Goal: Information Seeking & Learning: Compare options

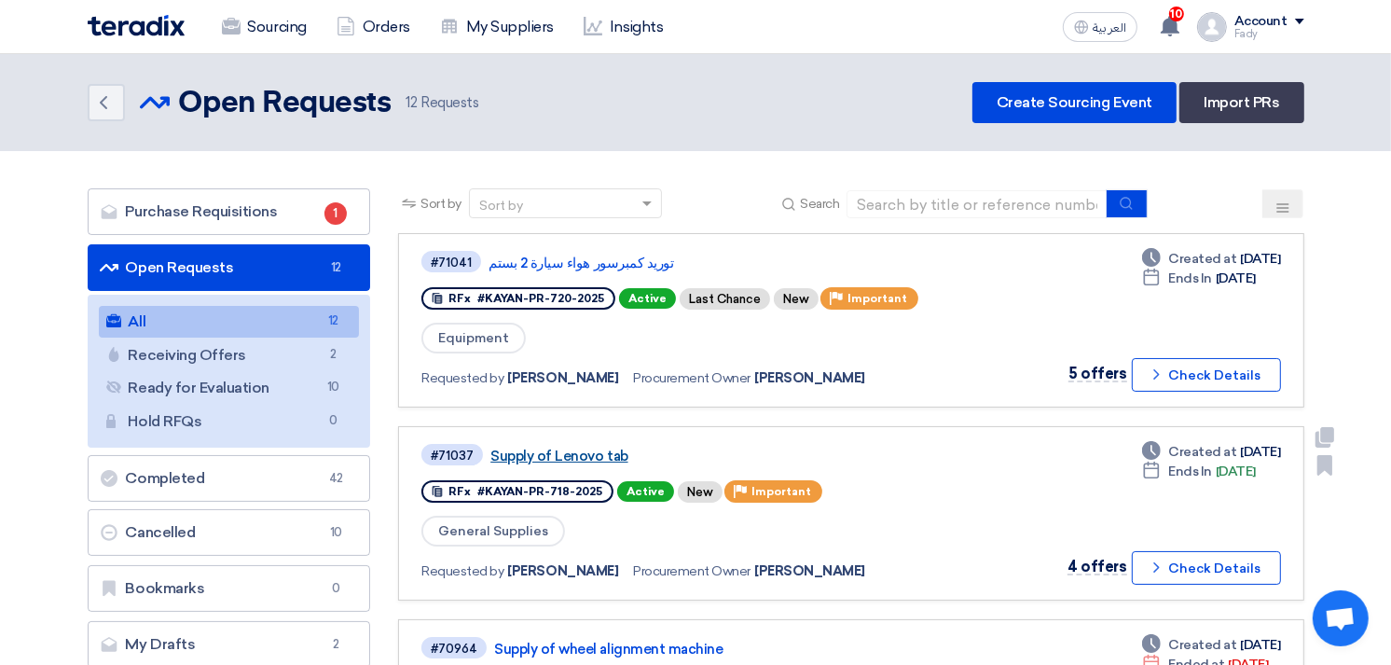
click at [609, 448] on link "Supply of Lenovo tab" at bounding box center [723, 456] width 466 height 17
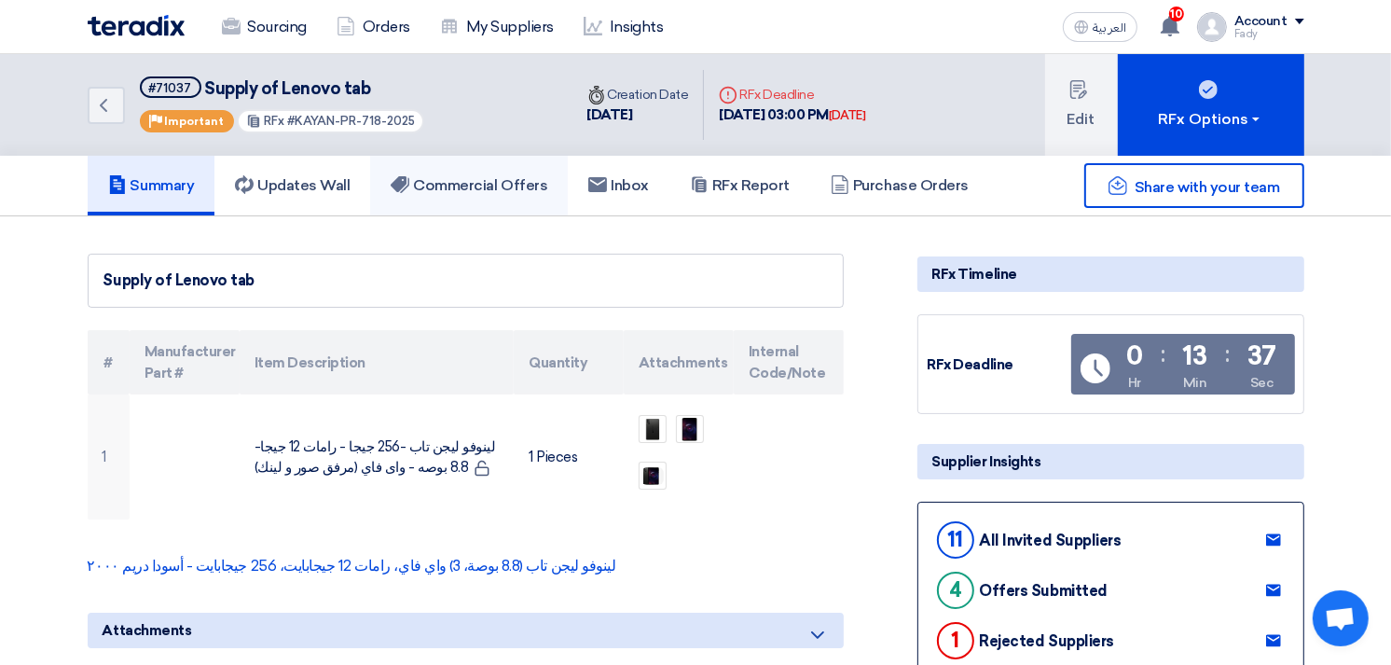
click at [476, 186] on h5 "Commercial Offers" at bounding box center [469, 185] width 157 height 19
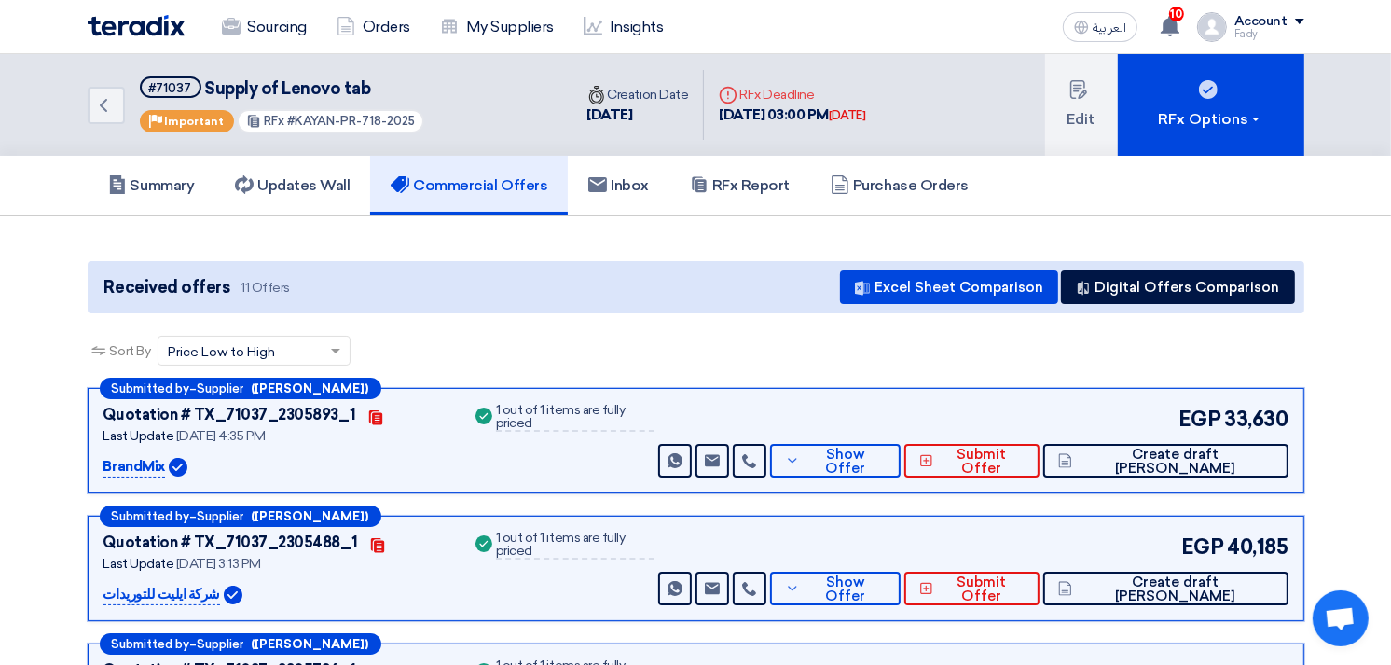
click at [901, 444] on button "Show Offer" at bounding box center [835, 461] width 131 height 34
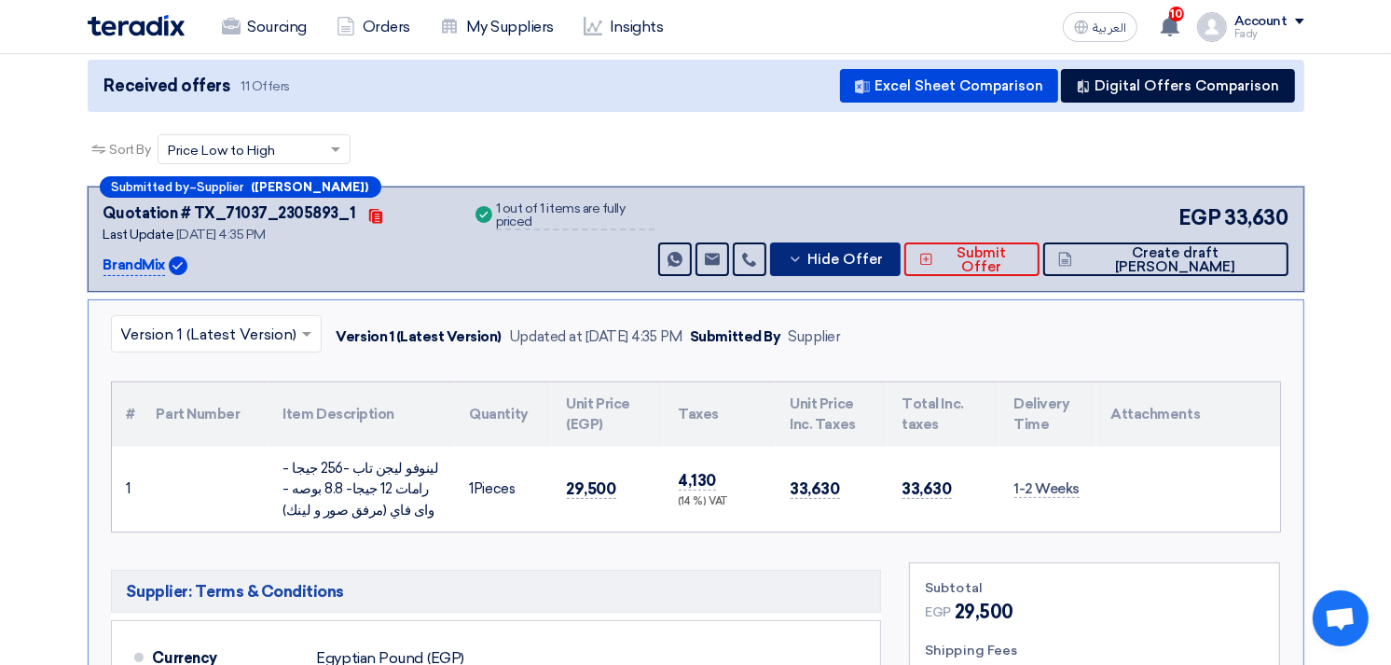
scroll to position [207, 0]
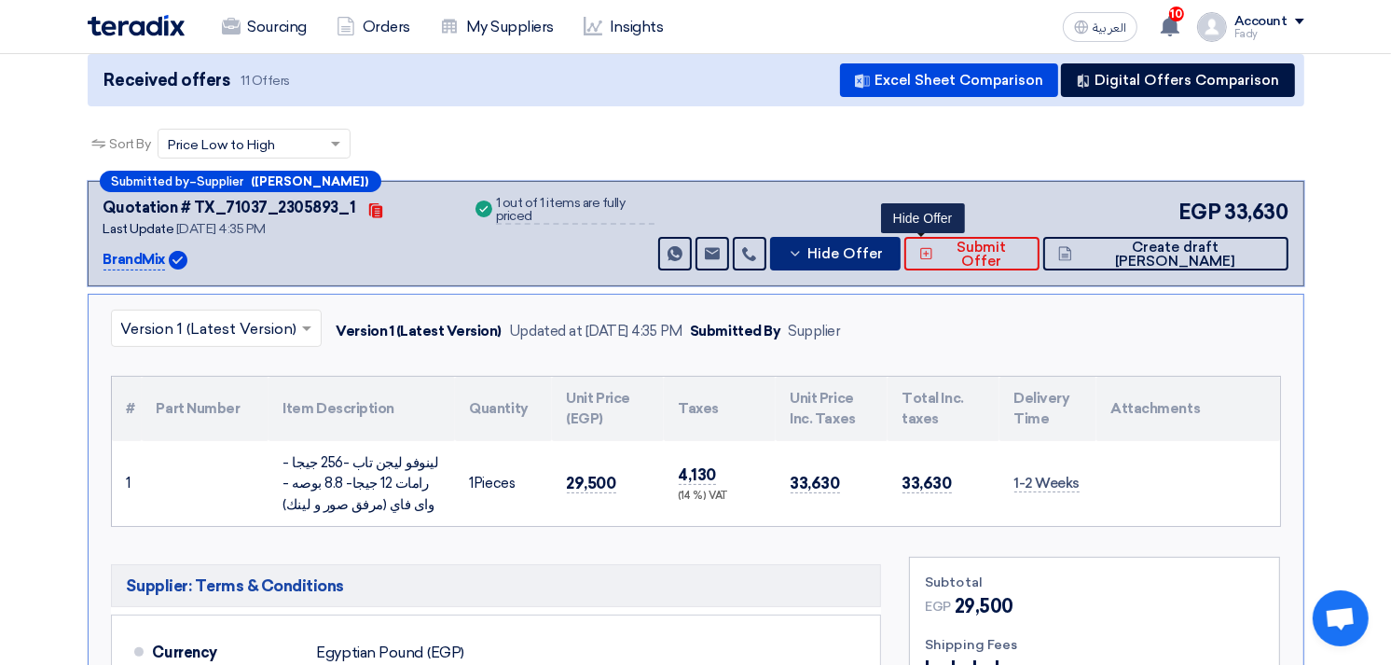
click at [883, 249] on span "Hide Offer" at bounding box center [845, 254] width 76 height 14
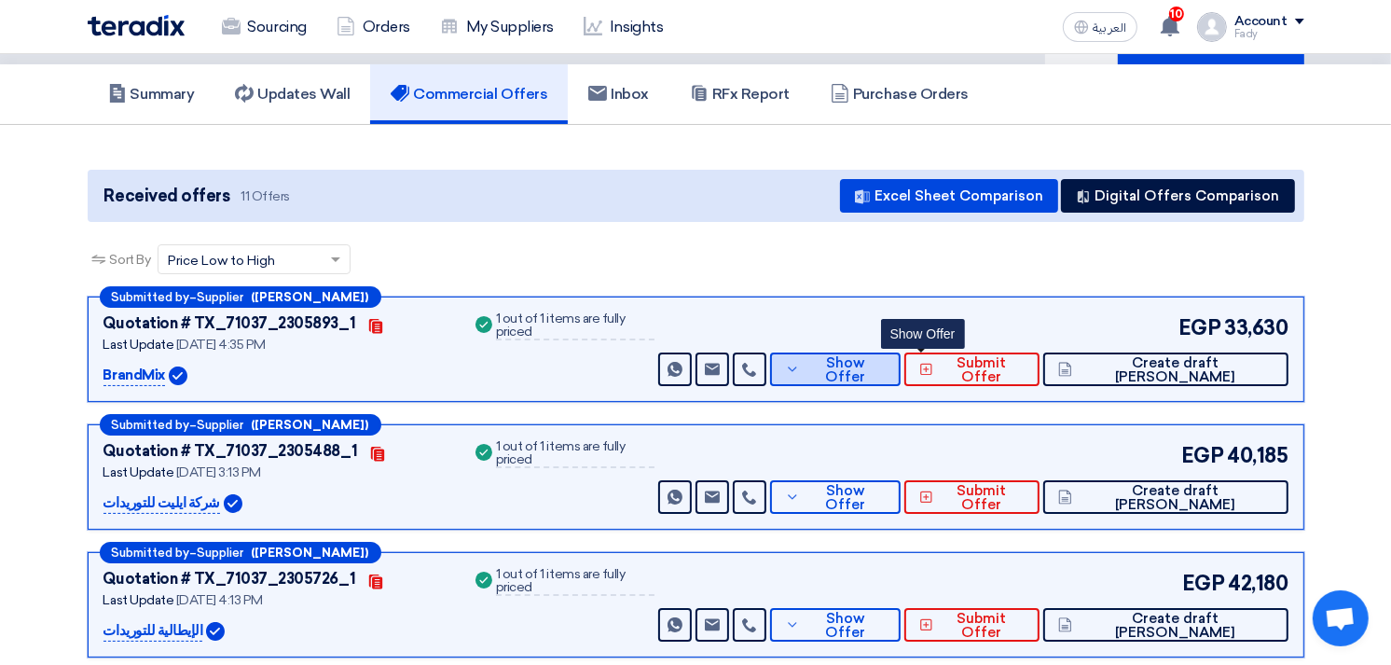
scroll to position [0, 0]
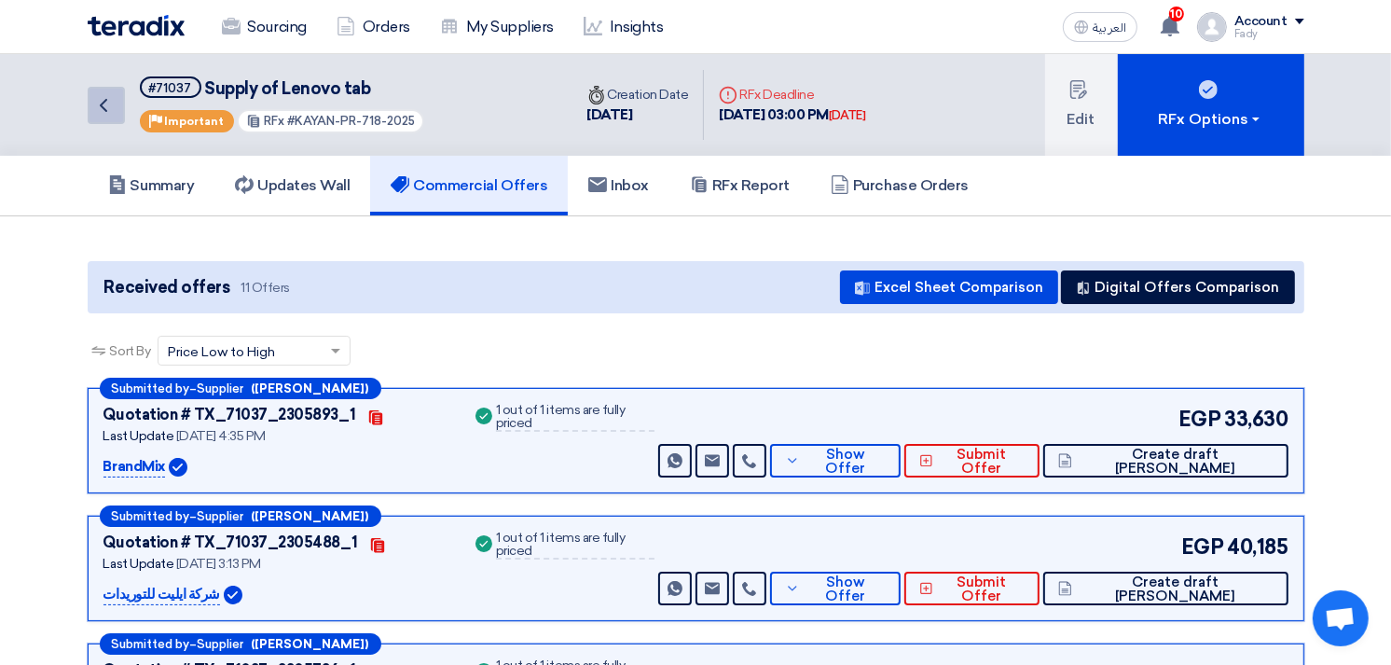
click at [114, 96] on icon "Back" at bounding box center [103, 105] width 22 height 22
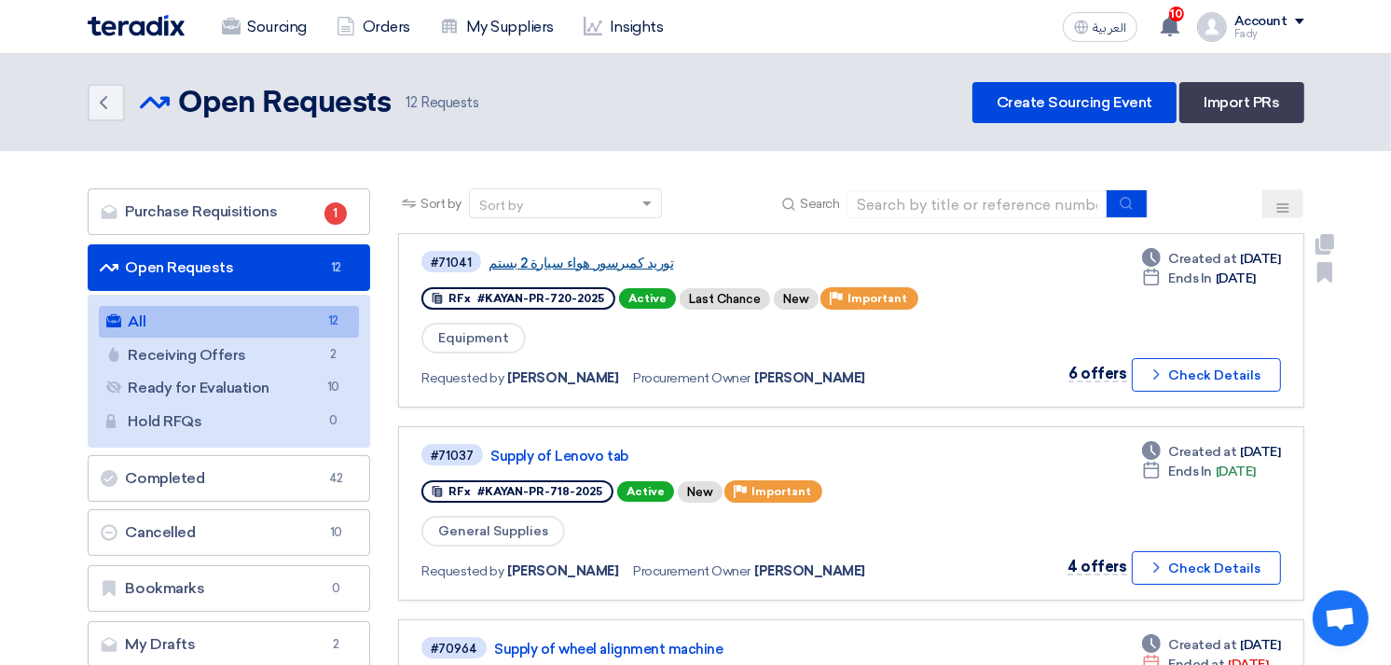
click at [599, 255] on link "توريد كمبرسور هواء سيارة 2 بستم" at bounding box center [722, 263] width 466 height 17
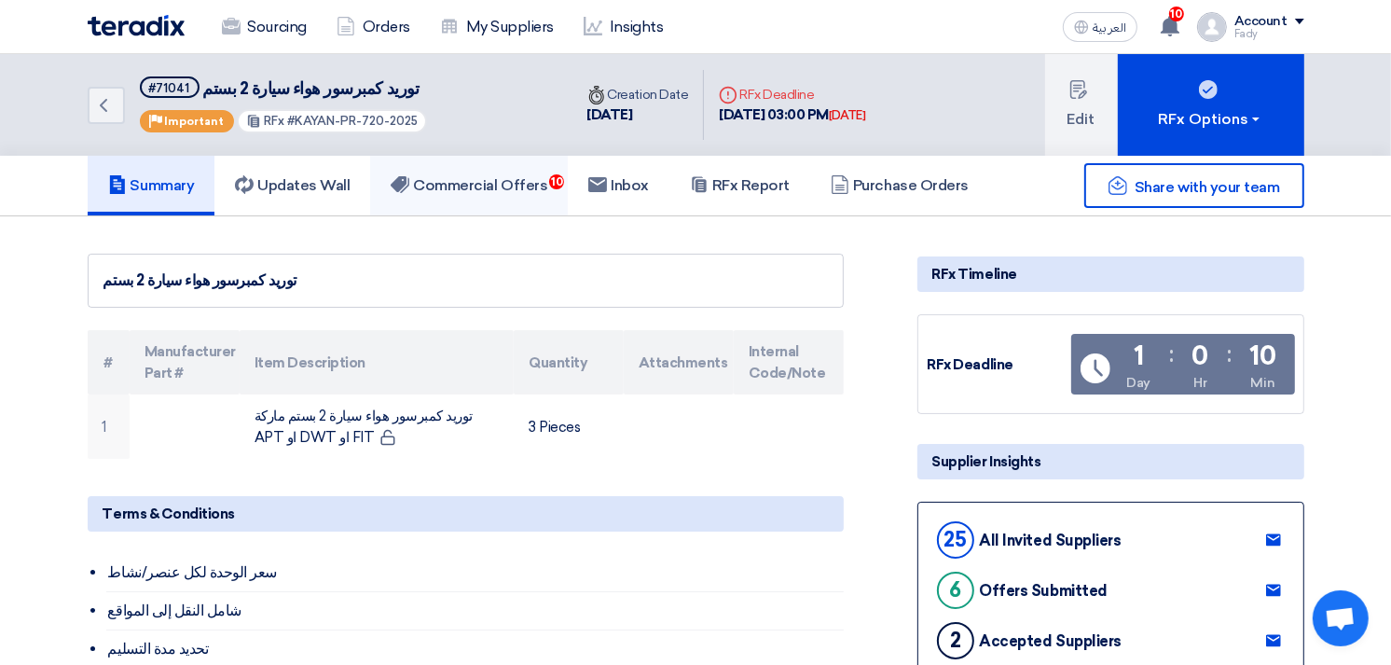
click at [508, 187] on h5 "Commercial Offers 10" at bounding box center [469, 185] width 157 height 19
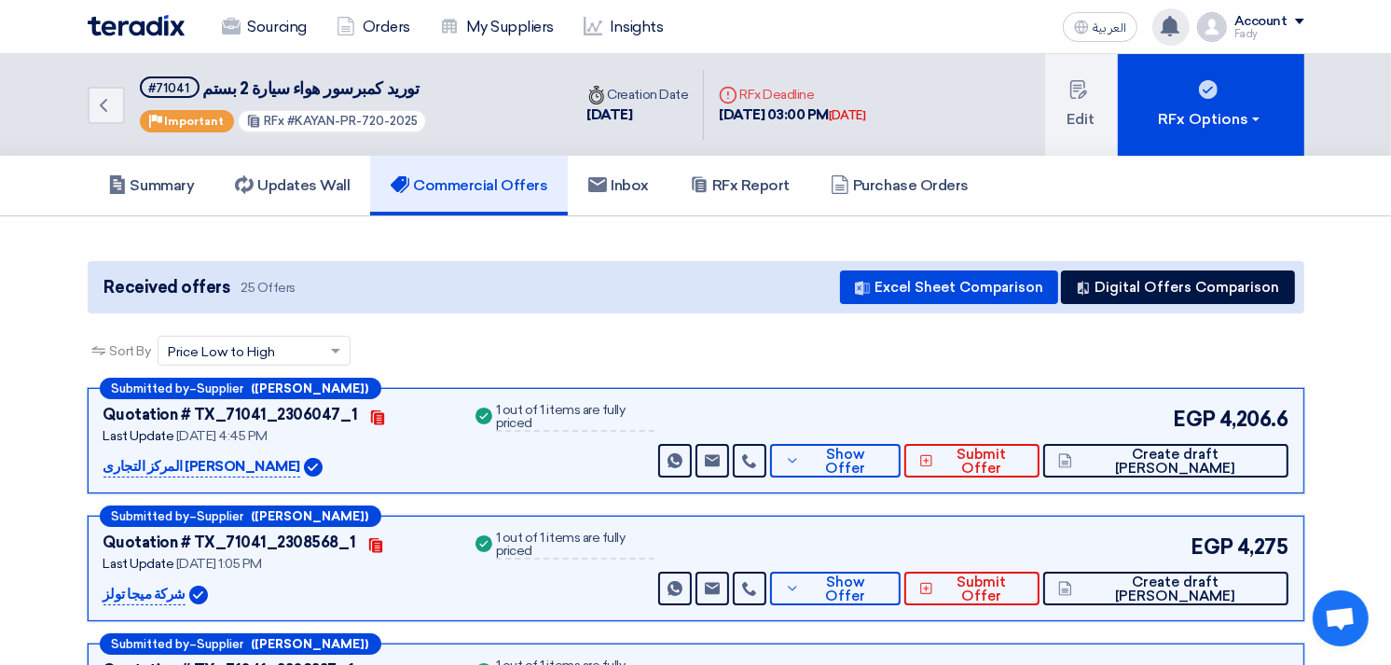
click at [1164, 25] on icon at bounding box center [1170, 26] width 21 height 21
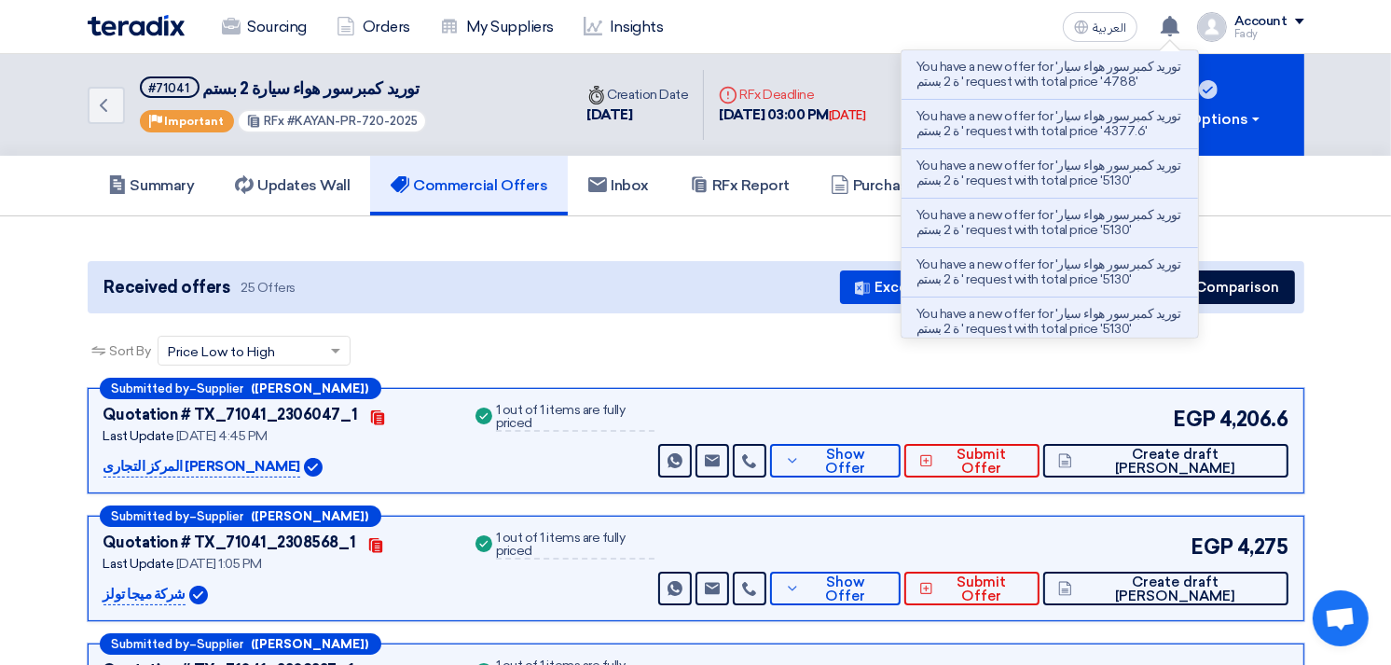
click at [777, 351] on div "Sort By Sort by × Price Low to High ×" at bounding box center [696, 362] width 1217 height 52
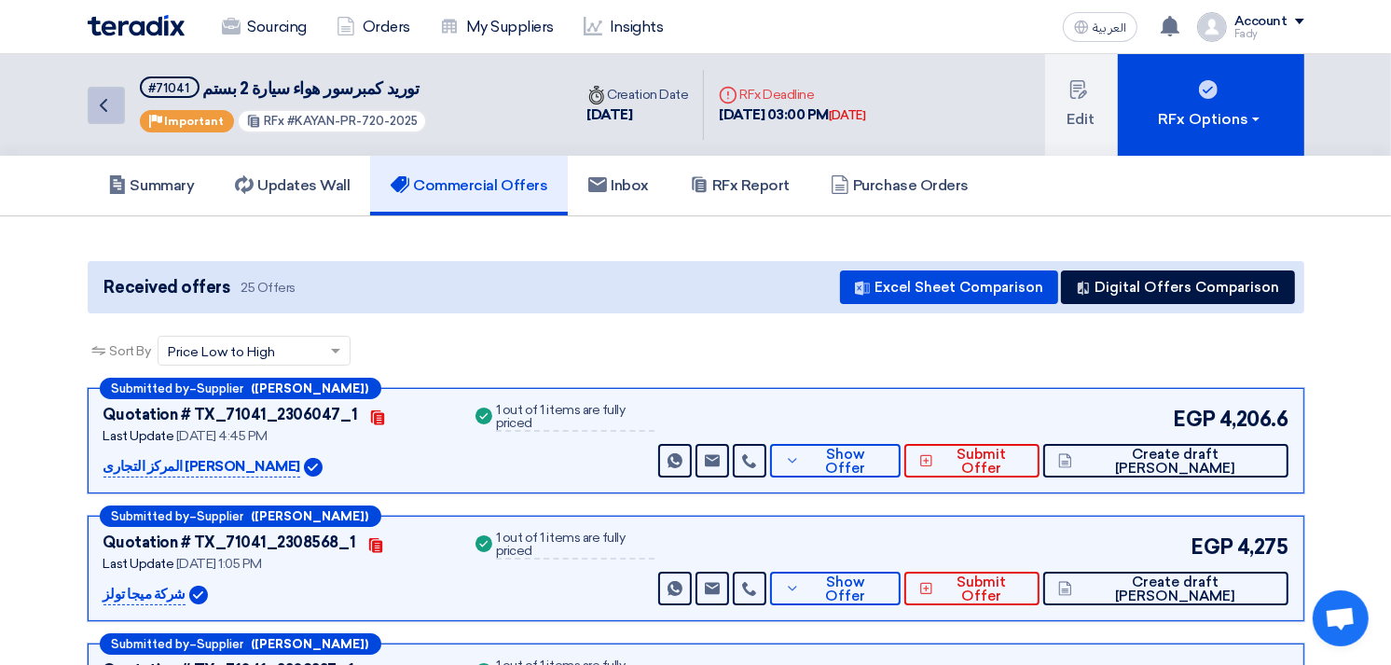
click at [103, 103] on icon "Back" at bounding box center [103, 105] width 22 height 22
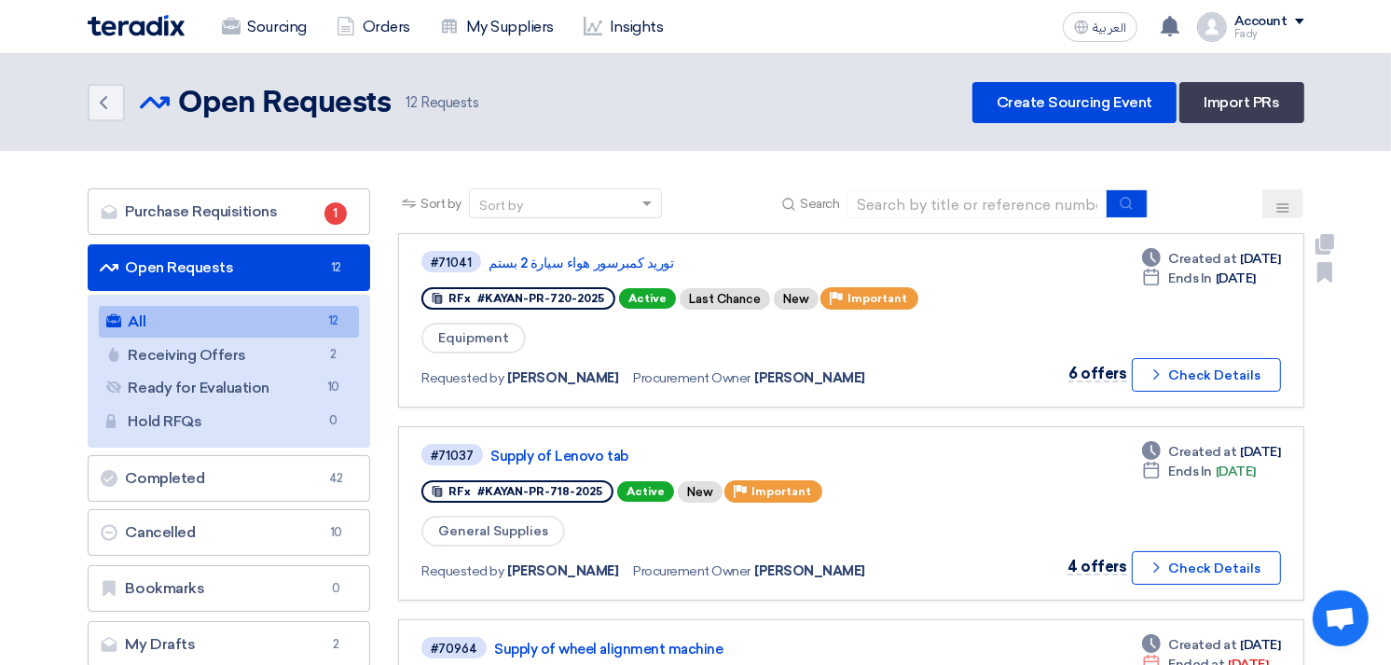
click at [598, 250] on div "#71041 توريد كمبرسور هواء سيارة 2 بستم" at bounding box center [689, 261] width 537 height 25
click at [604, 257] on link "توريد كمبرسور هواء سيارة 2 بستم" at bounding box center [722, 263] width 466 height 17
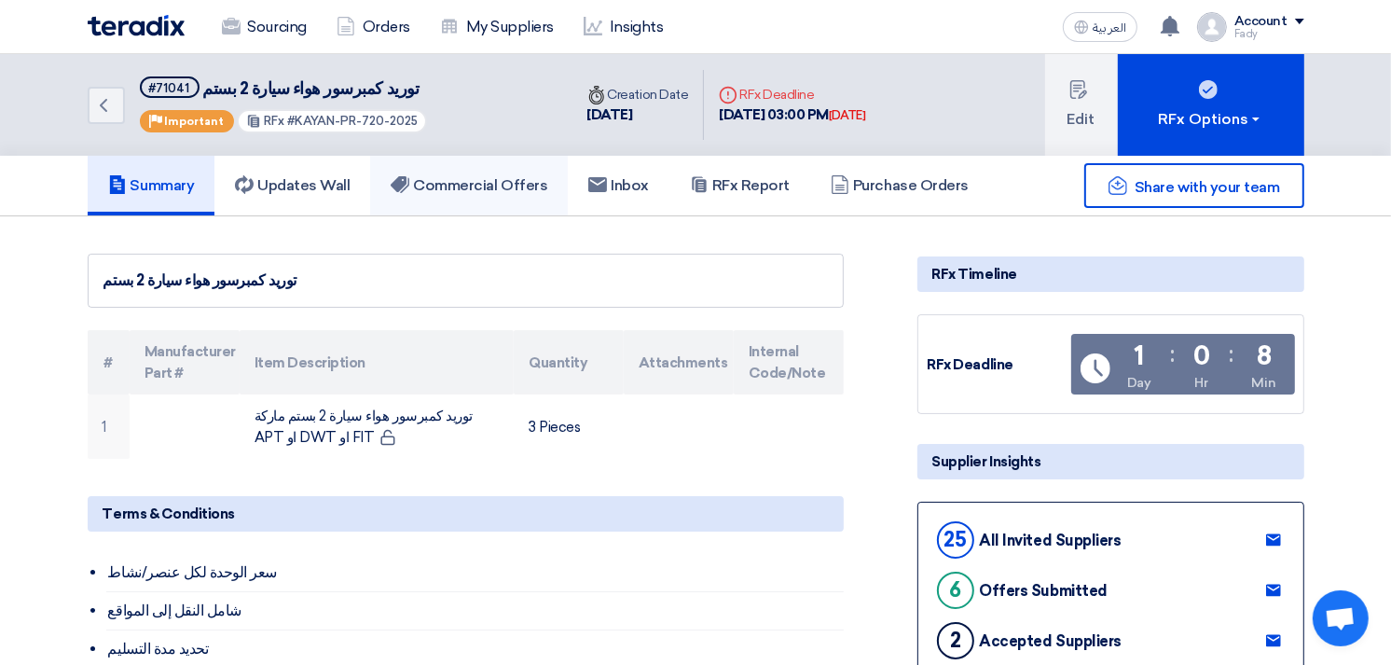
click at [502, 157] on link "Commercial Offers" at bounding box center [469, 186] width 198 height 60
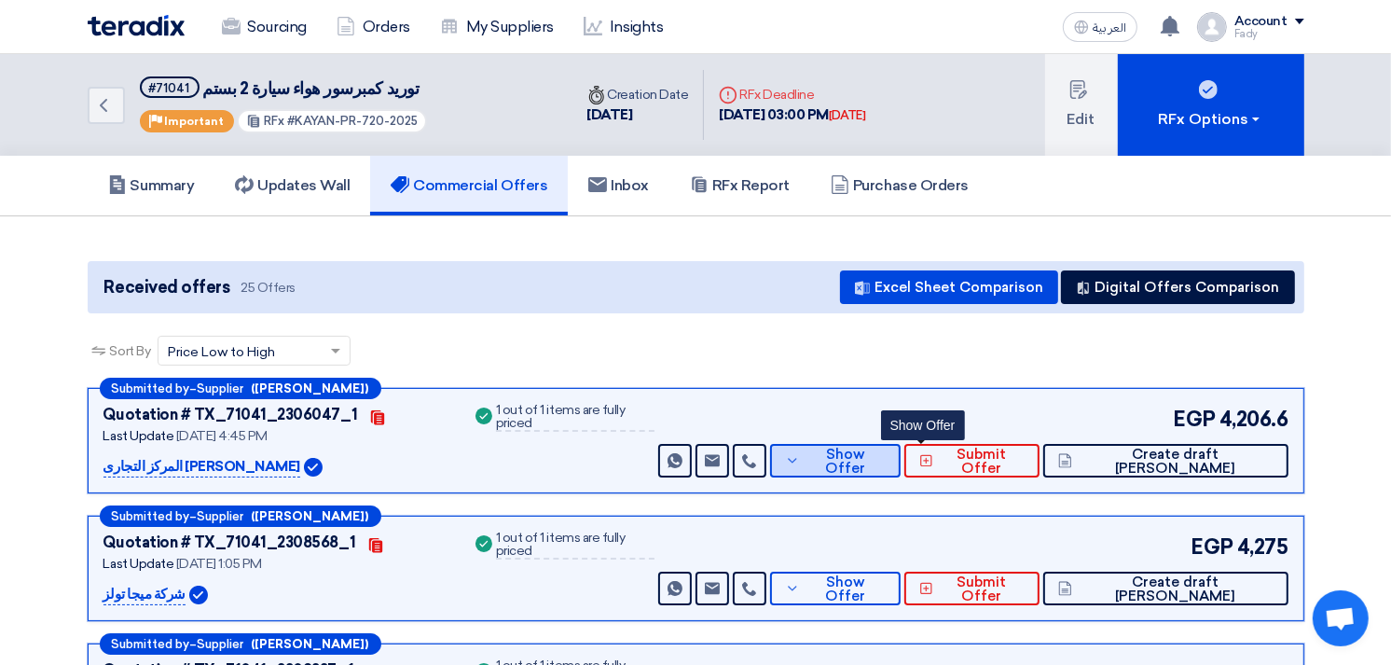
click at [886, 457] on span "Show Offer" at bounding box center [845, 462] width 81 height 28
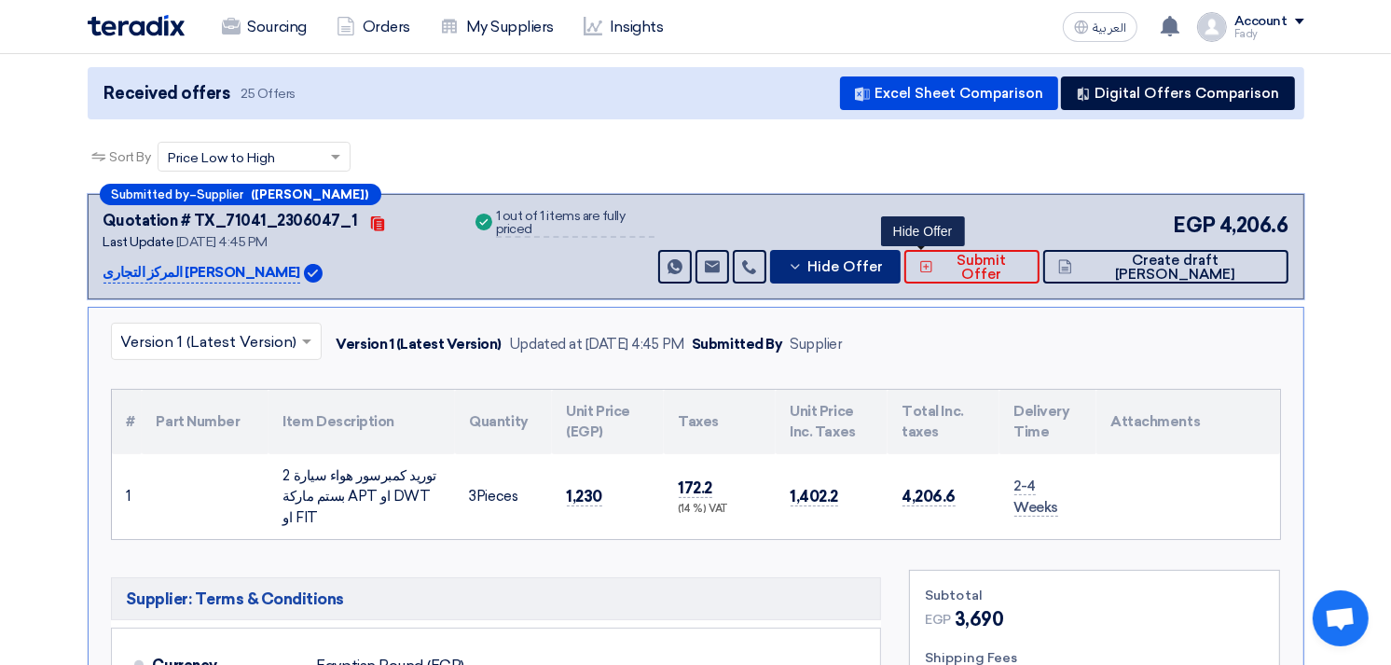
scroll to position [207, 0]
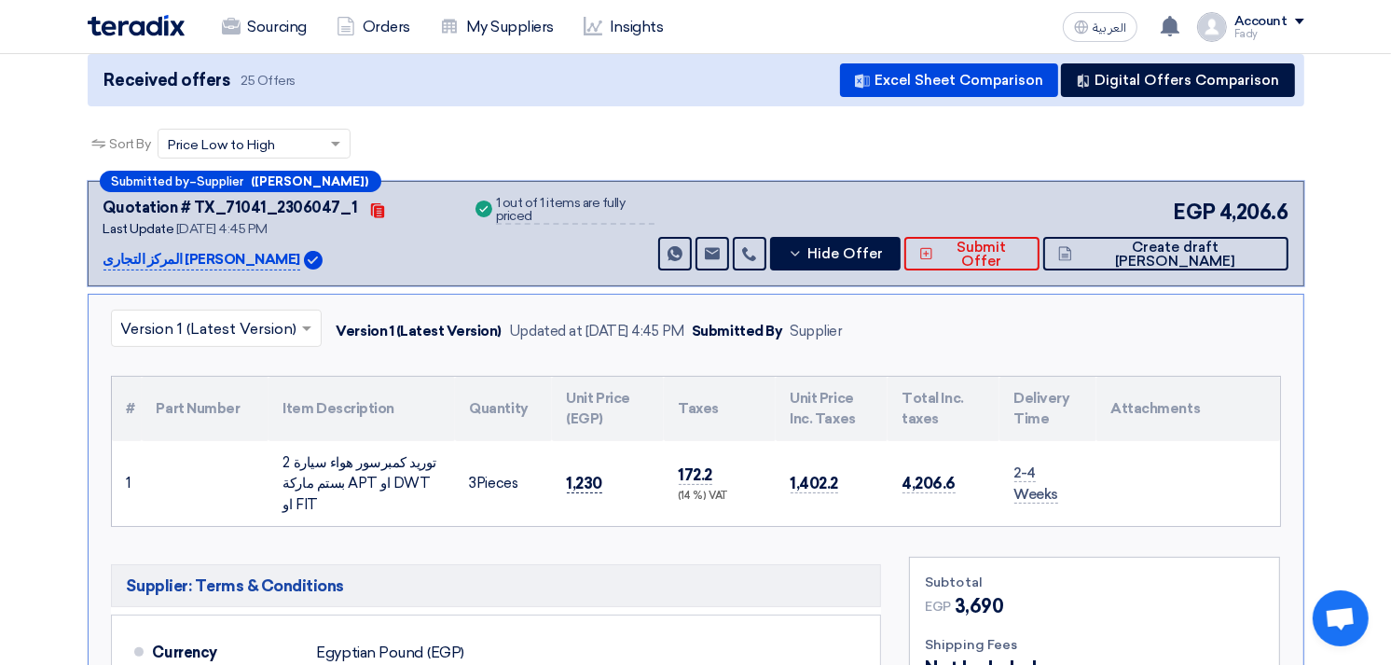
click at [590, 474] on span "1,230" at bounding box center [585, 484] width 36 height 20
copy span "1,230"
click at [883, 247] on span "Hide Offer" at bounding box center [845, 254] width 76 height 14
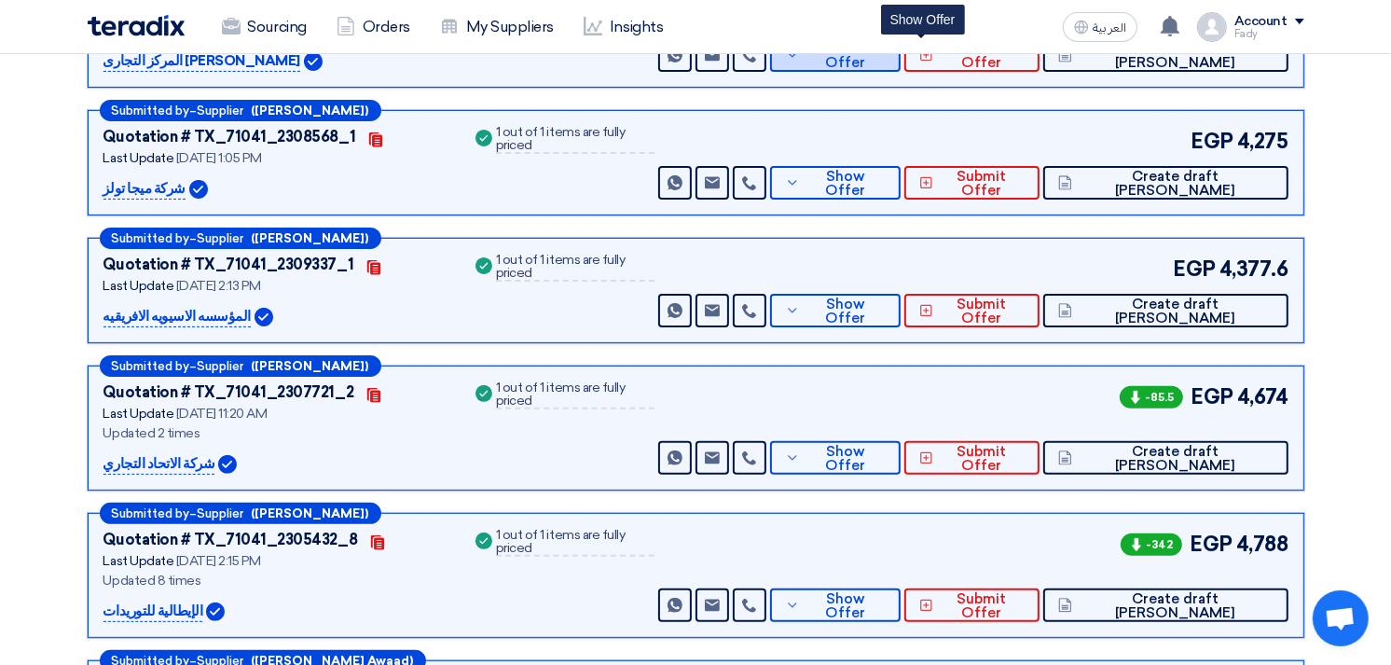
scroll to position [414, 0]
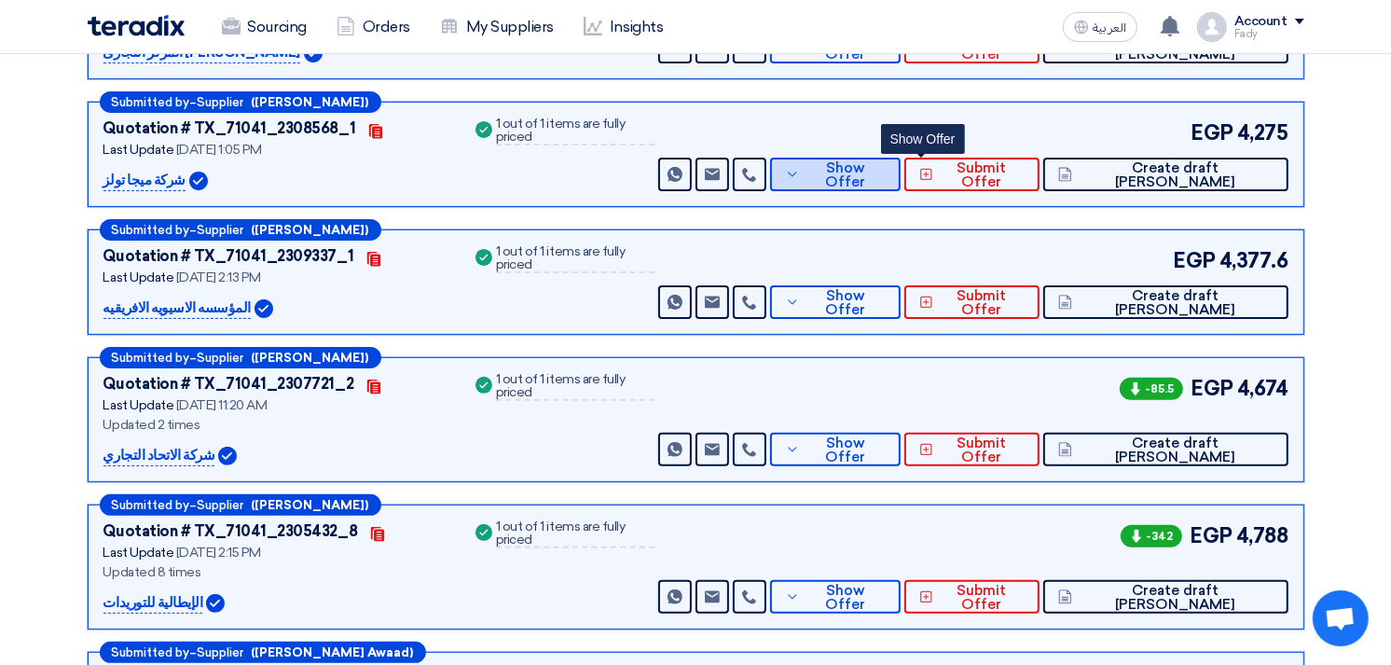
click at [886, 178] on span "Show Offer" at bounding box center [845, 175] width 81 height 28
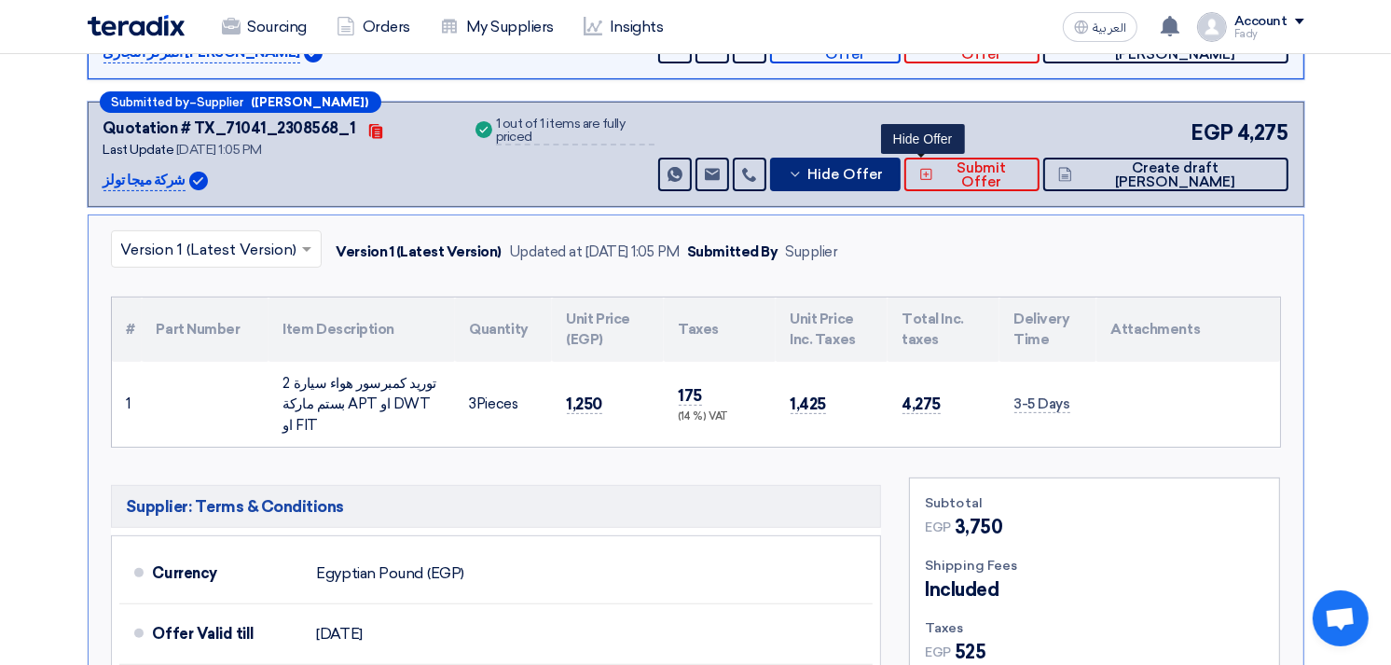
click at [883, 168] on span "Hide Offer" at bounding box center [845, 175] width 76 height 14
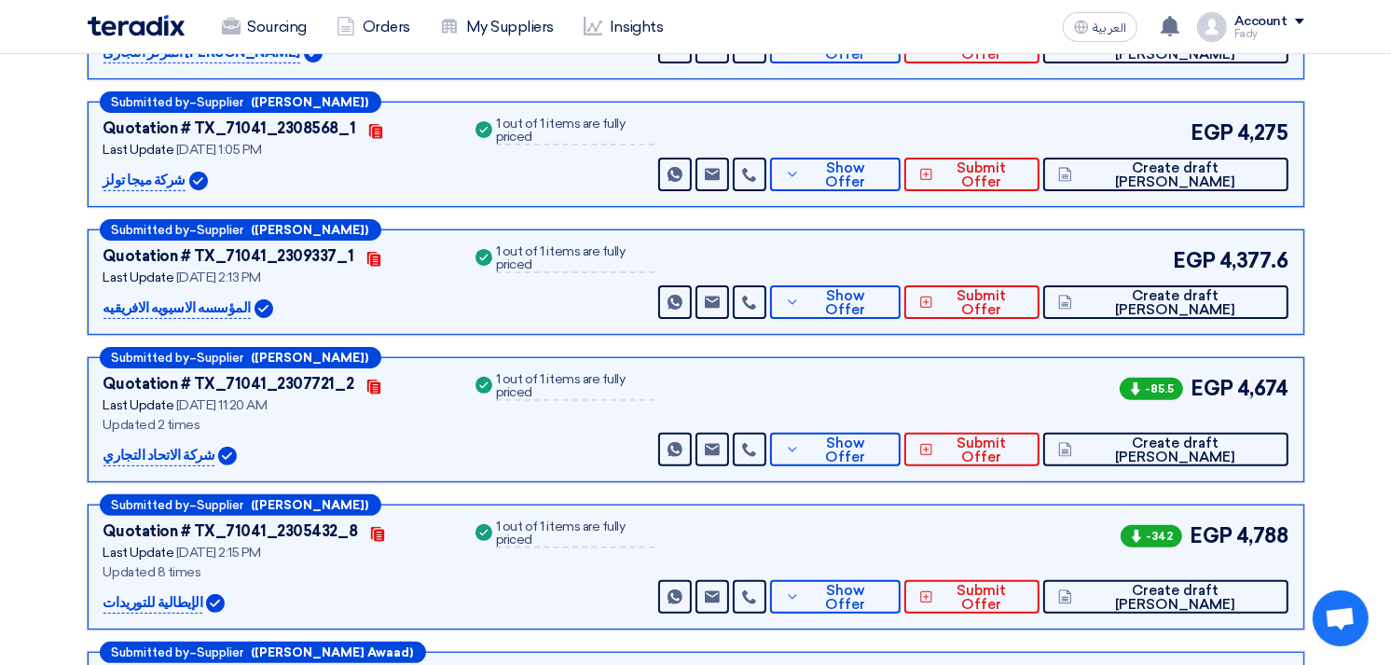
click at [103, 304] on p "المؤسسه الاسيويه الافريقيه" at bounding box center [176, 308] width 147 height 22
click at [105, 305] on p "المؤسسه الاسيويه الافريقيه" at bounding box center [176, 308] width 147 height 22
click at [103, 304] on p "المؤسسه الاسيويه الافريقيه" at bounding box center [176, 308] width 147 height 22
click at [106, 305] on p "المؤسسه الاسيويه الافريقيه" at bounding box center [176, 308] width 147 height 22
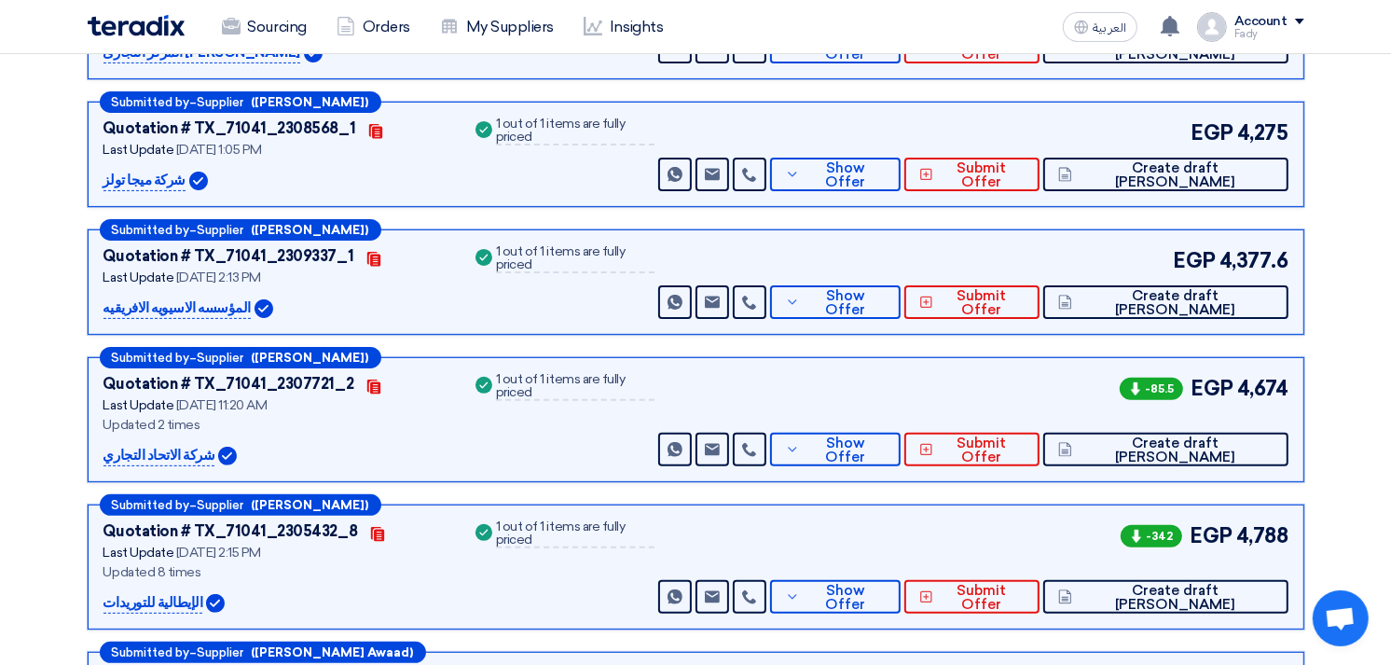
click at [106, 305] on p "المؤسسه الاسيويه الافريقيه" at bounding box center [176, 308] width 147 height 22
copy div "المؤسسه الاسيويه الافريقيه"
click at [886, 292] on span "Show Offer" at bounding box center [845, 303] width 81 height 28
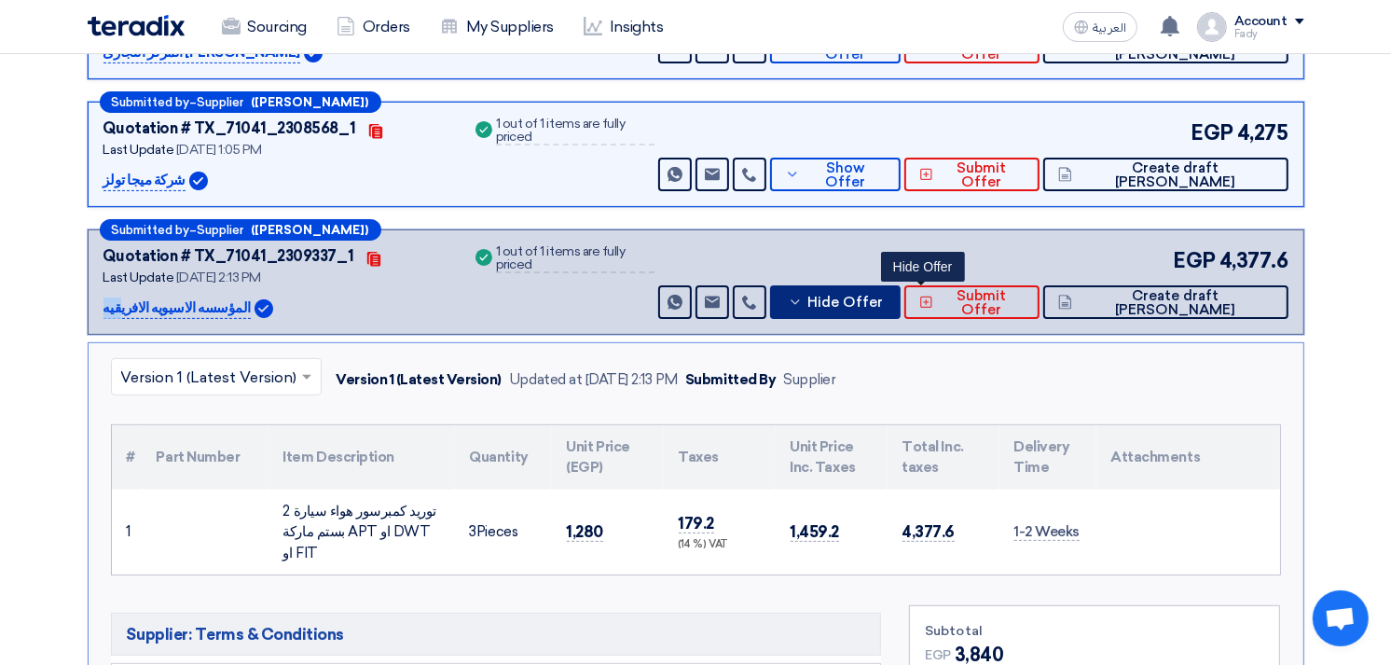
click at [883, 296] on span "Hide Offer" at bounding box center [845, 303] width 76 height 14
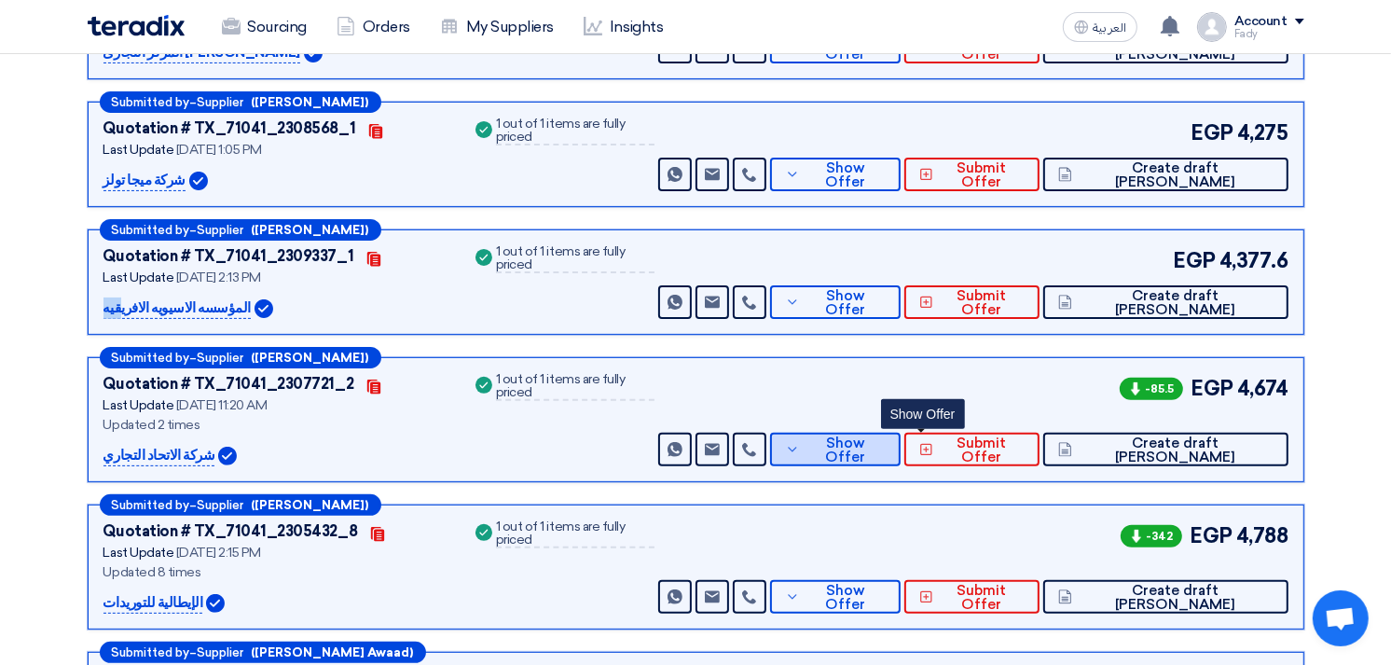
click at [886, 445] on span "Show Offer" at bounding box center [845, 450] width 81 height 28
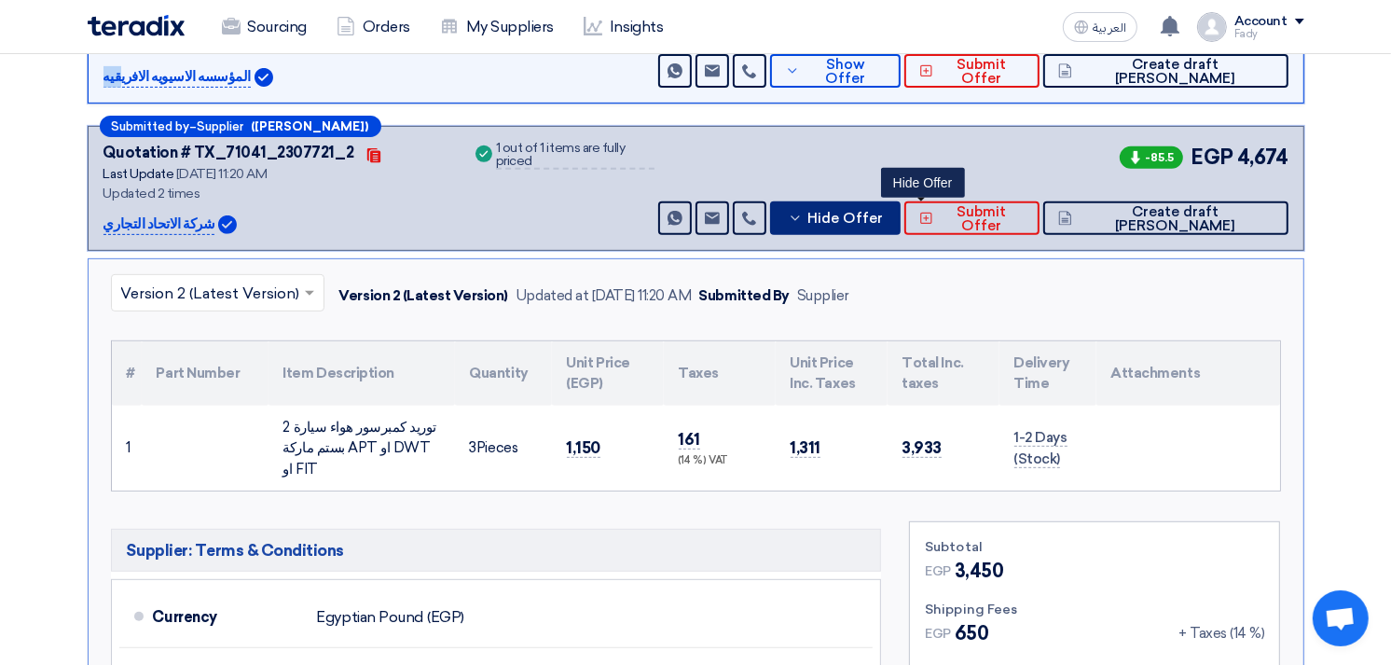
scroll to position [724, 0]
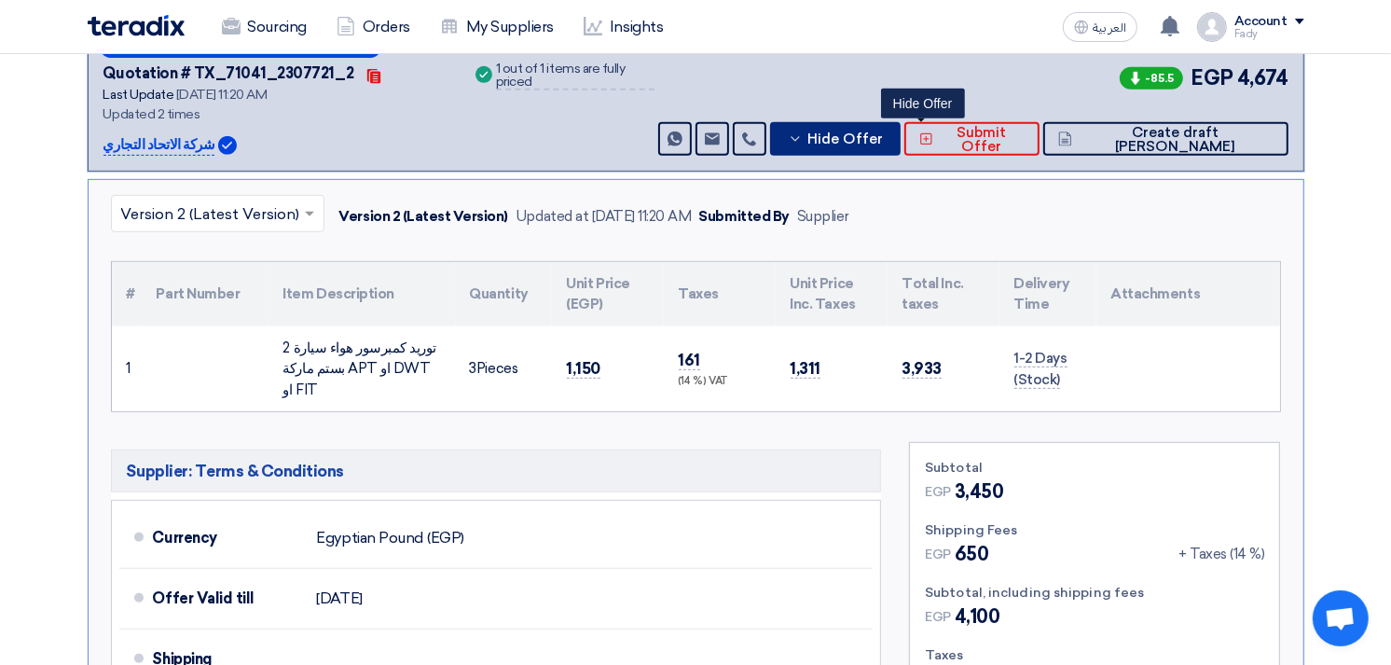
click at [883, 135] on span "Hide Offer" at bounding box center [845, 139] width 76 height 14
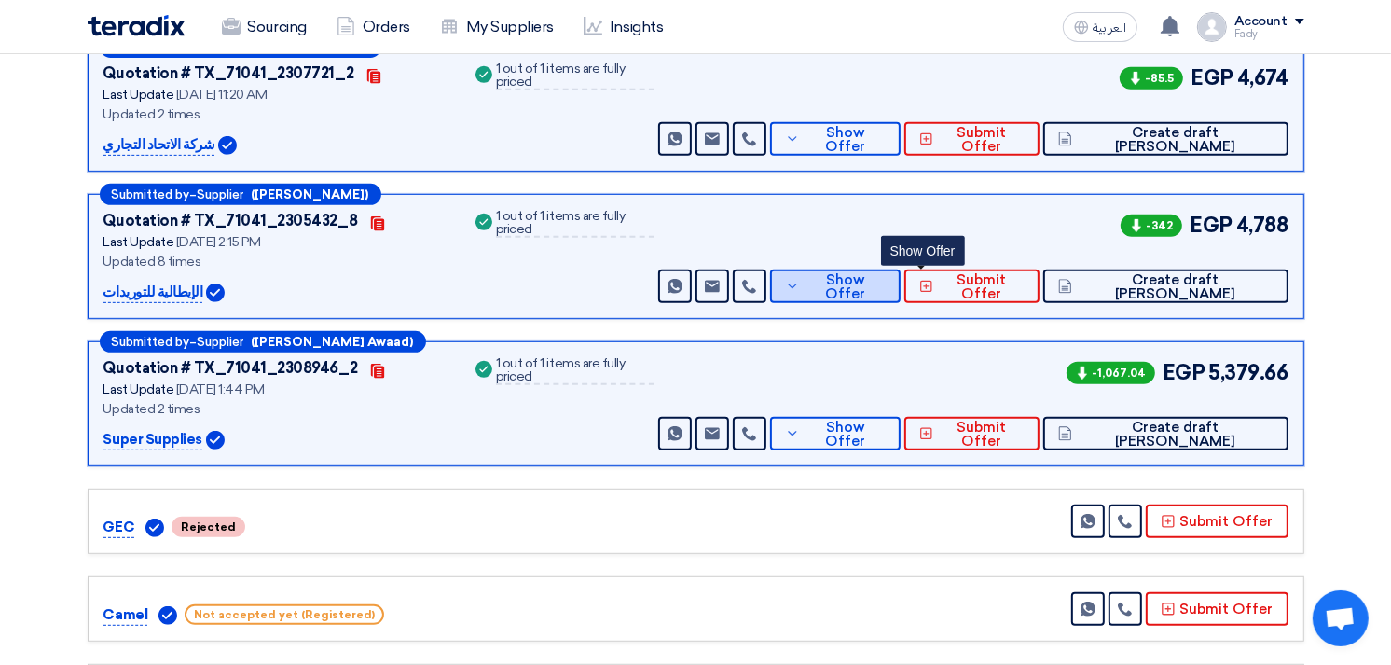
click at [886, 275] on span "Show Offer" at bounding box center [845, 287] width 81 height 28
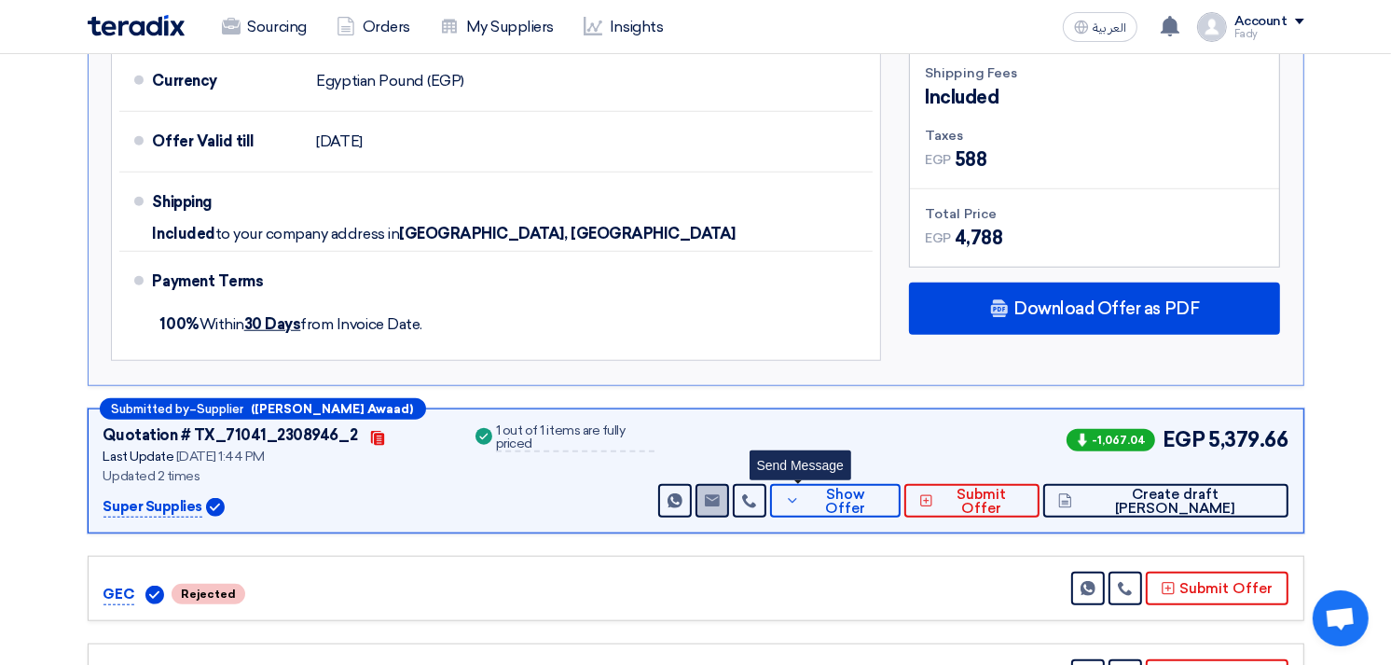
scroll to position [1346, 0]
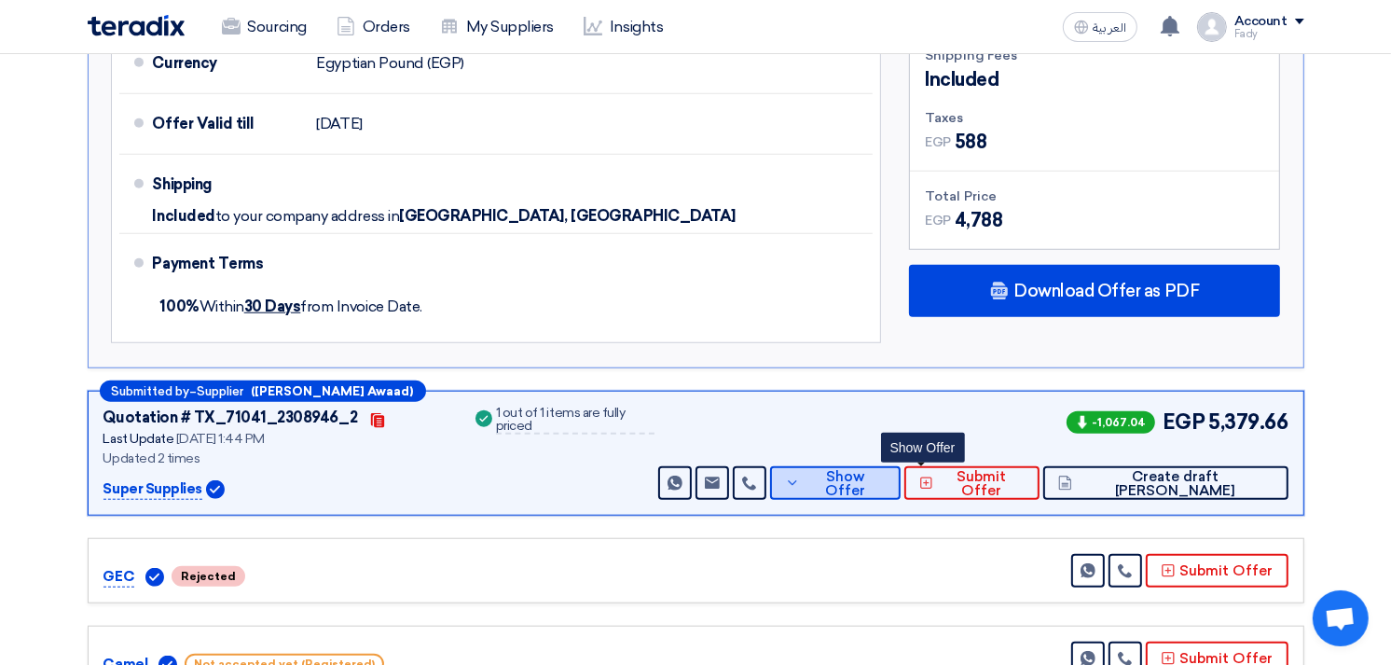
click at [886, 470] on span "Show Offer" at bounding box center [845, 484] width 81 height 28
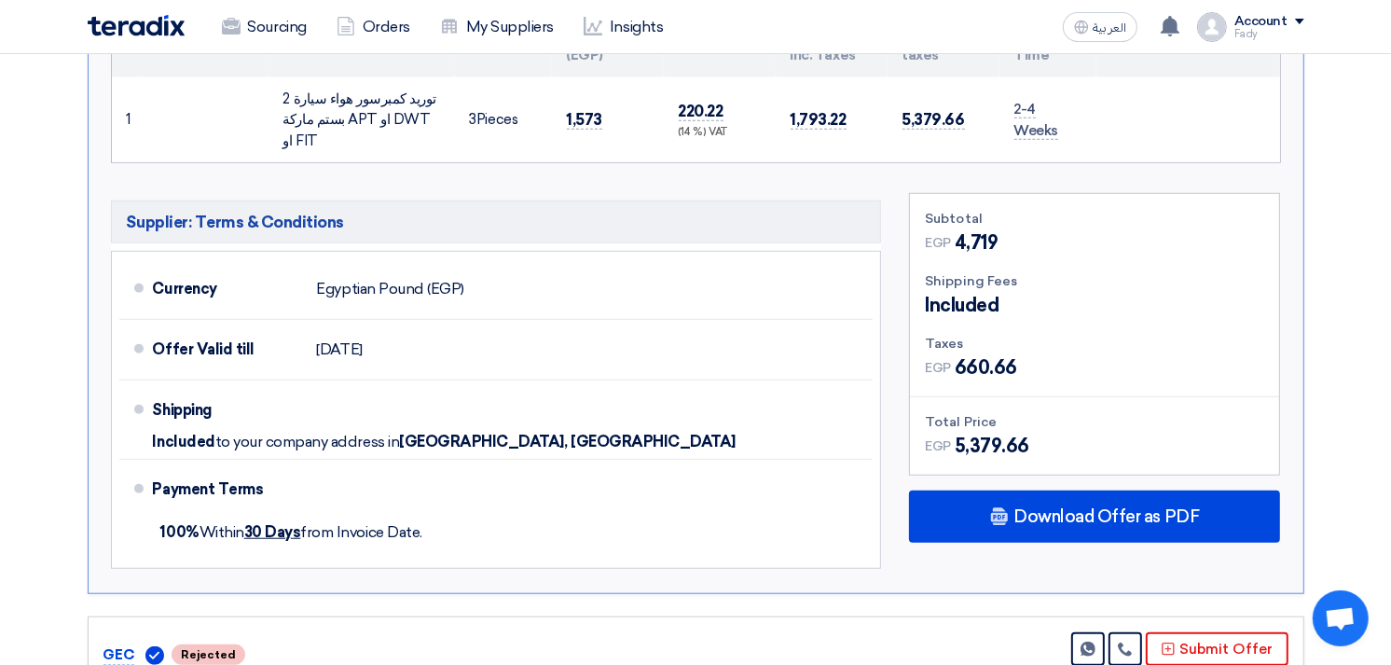
scroll to position [828, 0]
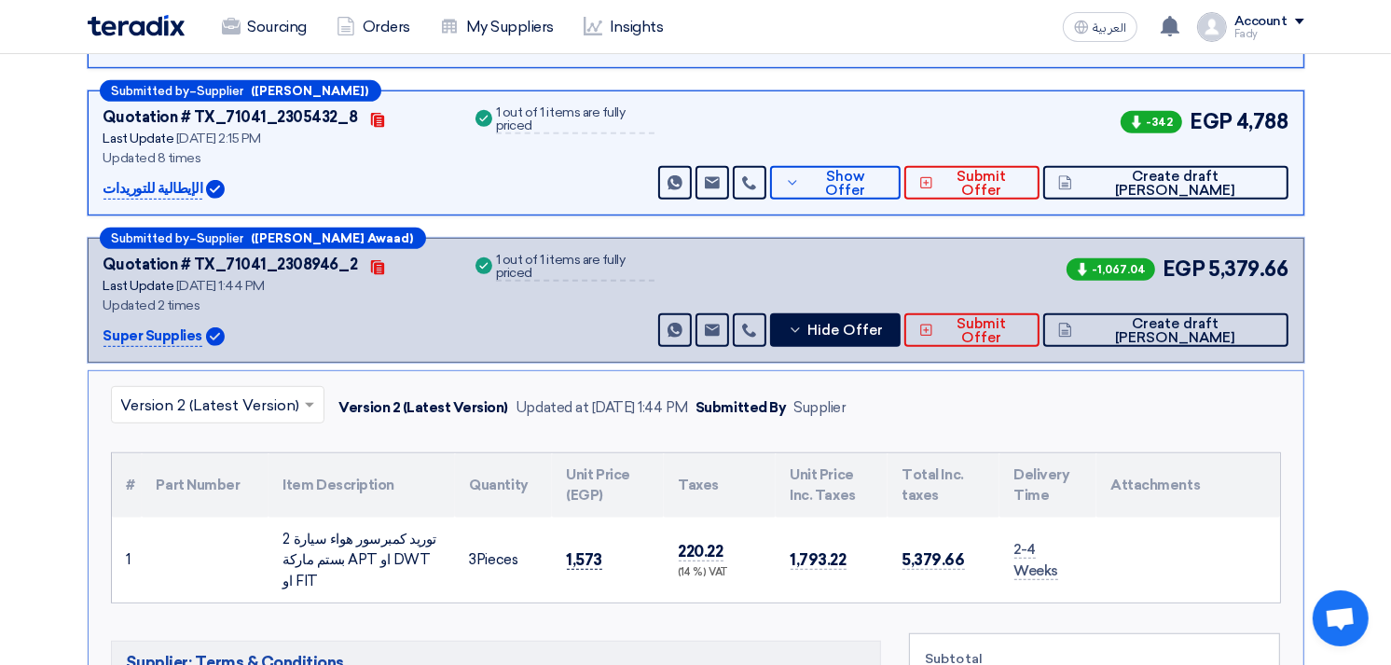
click at [586, 550] on span "1,573" at bounding box center [585, 560] width 36 height 20
